Goal: Obtain resource: Download file/media

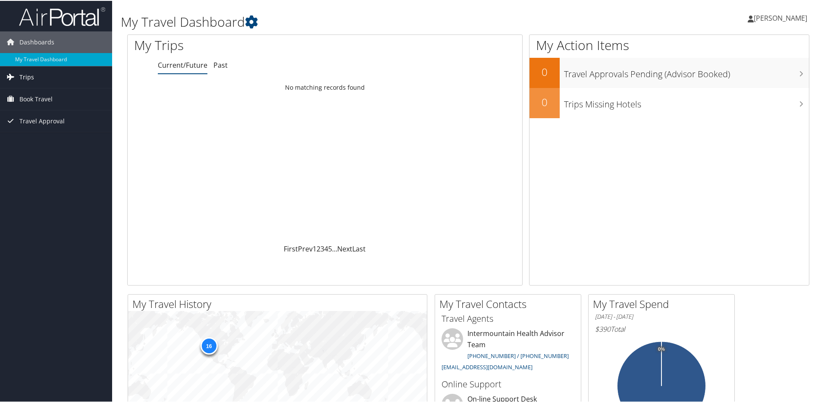
click at [26, 74] on span "Trips" at bounding box center [26, 77] width 15 height 22
click at [32, 106] on link "Past Trips" at bounding box center [56, 106] width 112 height 13
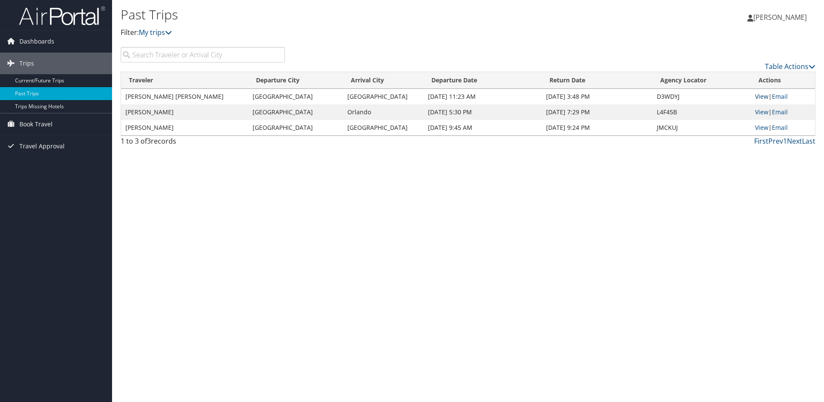
click at [763, 96] on link "View" at bounding box center [761, 96] width 13 height 8
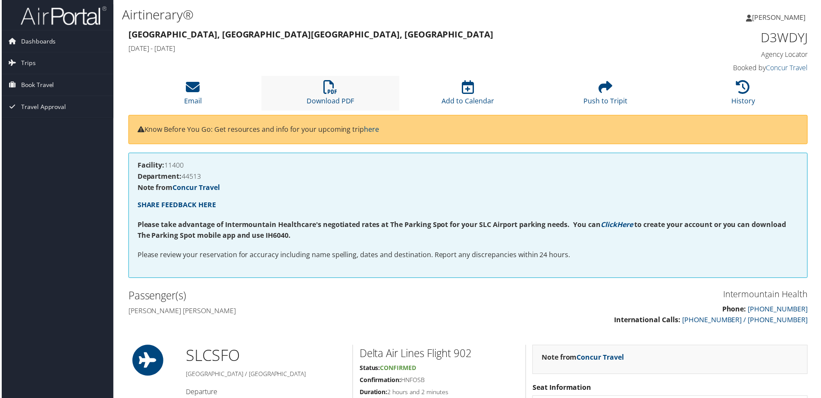
click at [332, 95] on li "Download PDF" at bounding box center [330, 93] width 138 height 35
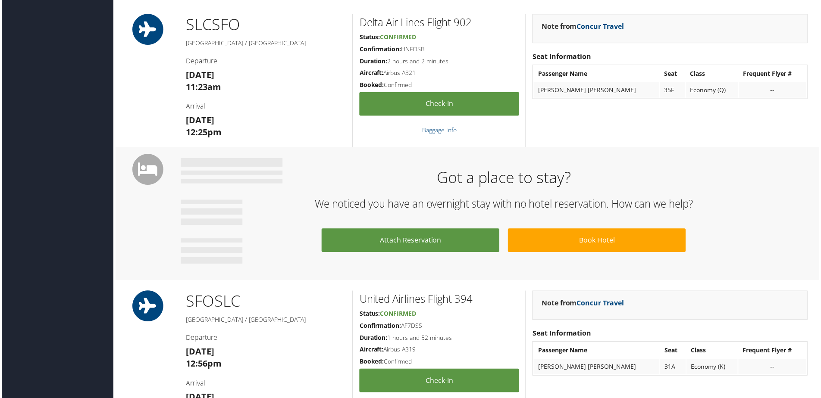
scroll to position [314, 0]
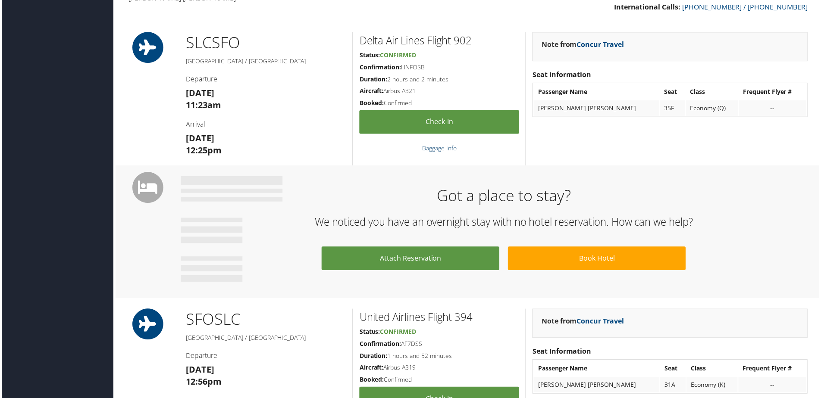
click at [435, 147] on link "Baggage Info" at bounding box center [439, 149] width 34 height 8
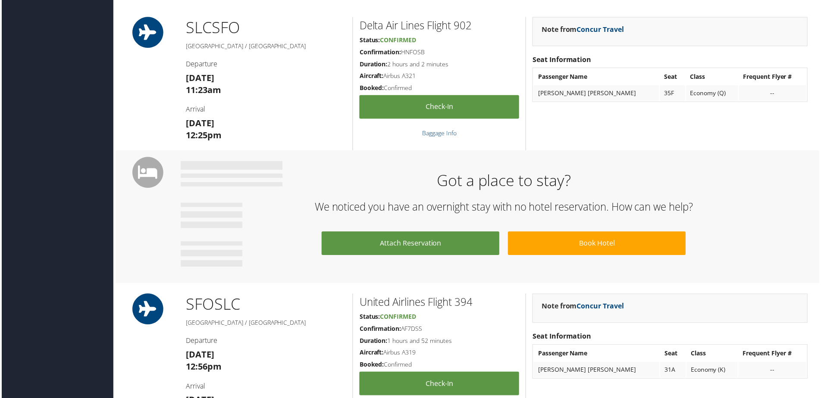
scroll to position [56, 0]
